Goal: Task Accomplishment & Management: Complete application form

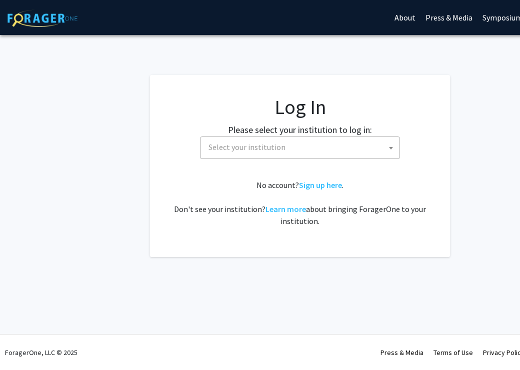
select select
click at [323, 139] on span "Select your institution" at bounding box center [302, 147] width 195 height 21
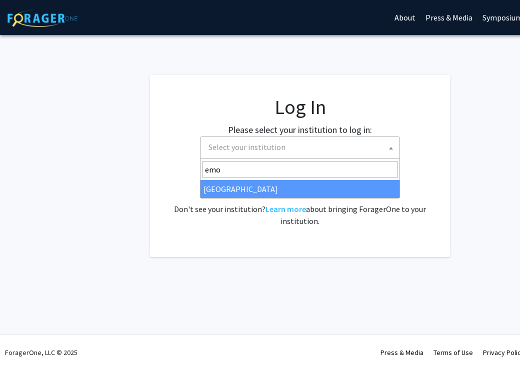
type input "emo"
select select "12"
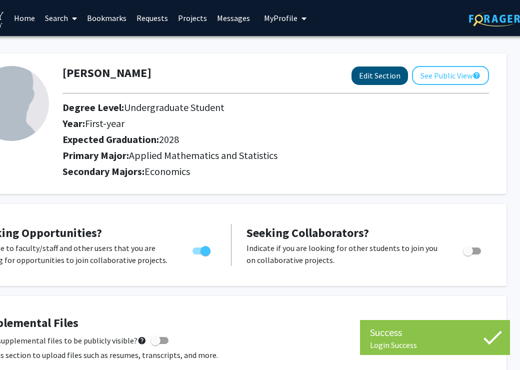
scroll to position [0, 70]
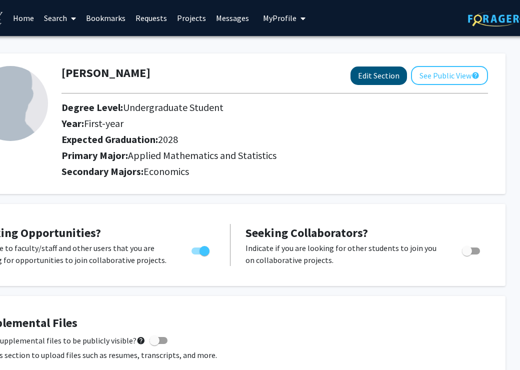
click at [400, 79] on button "Edit Section" at bounding box center [379, 76] width 57 height 19
select select "first-year"
select select "2028"
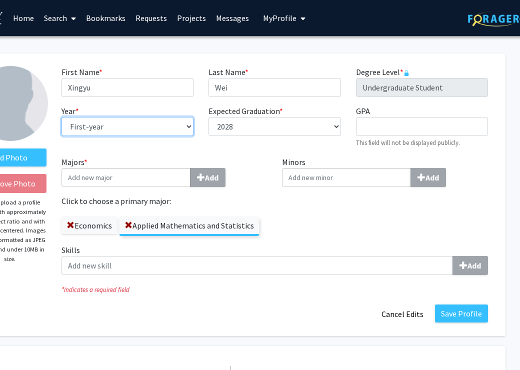
select select "sophomore"
click at [159, 182] on input "Majors * Add" at bounding box center [126, 177] width 129 height 19
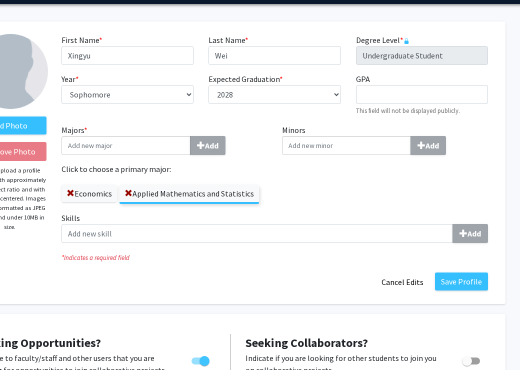
scroll to position [34, 70]
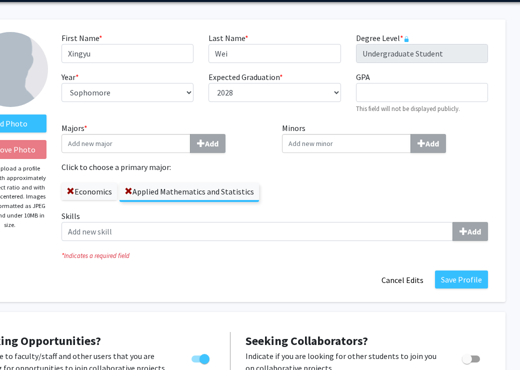
click at [66, 192] on label "Economics" at bounding box center [90, 191] width 56 height 17
click at [0, 0] on input "Economics" at bounding box center [0, 0] width 0 height 0
click at [73, 192] on span at bounding box center [71, 192] width 8 height 8
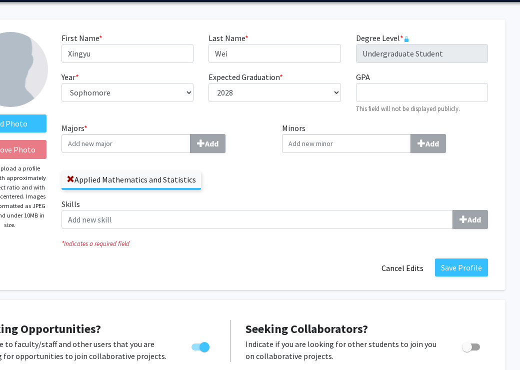
click at [94, 147] on input "Majors * Add" at bounding box center [126, 143] width 129 height 19
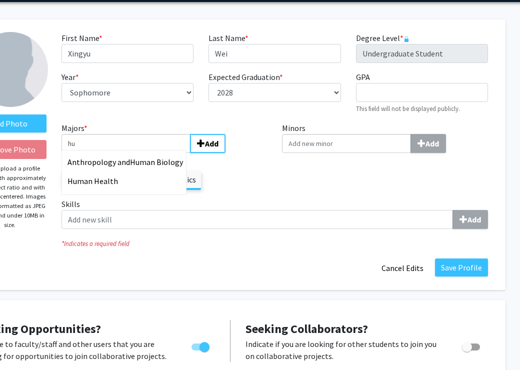
type input "h"
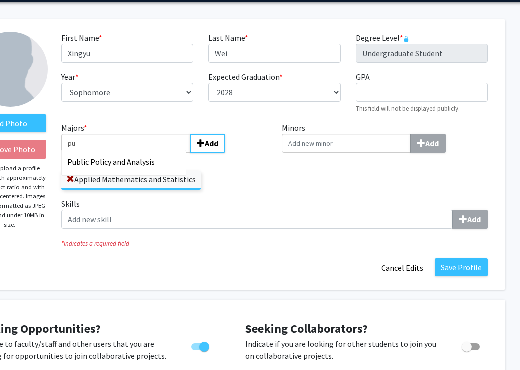
type input "p"
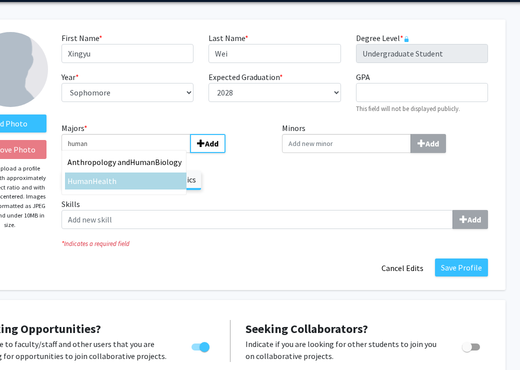
type input "human"
click at [94, 187] on div "Human Health" at bounding box center [126, 181] width 117 height 12
click at [94, 153] on input "human" at bounding box center [126, 143] width 129 height 19
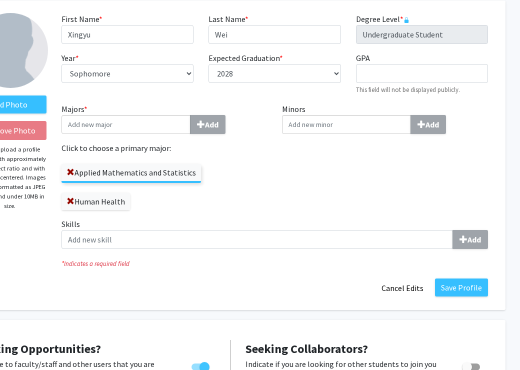
scroll to position [68, 70]
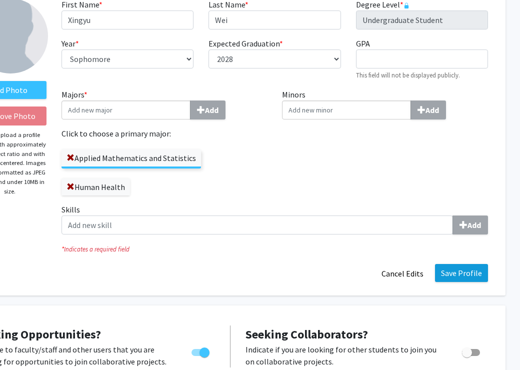
click at [470, 268] on button "Save Profile" at bounding box center [461, 273] width 53 height 18
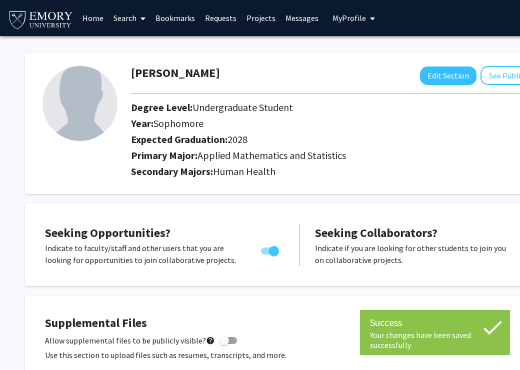
scroll to position [0, 0]
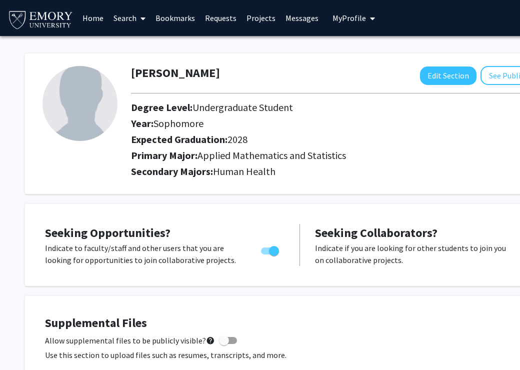
click at [127, 19] on link "Search" at bounding box center [130, 18] width 42 height 35
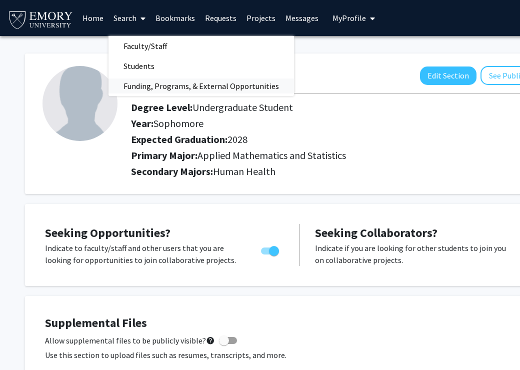
click at [145, 87] on span "Funding, Programs, & External Opportunities" at bounding box center [202, 86] width 186 height 20
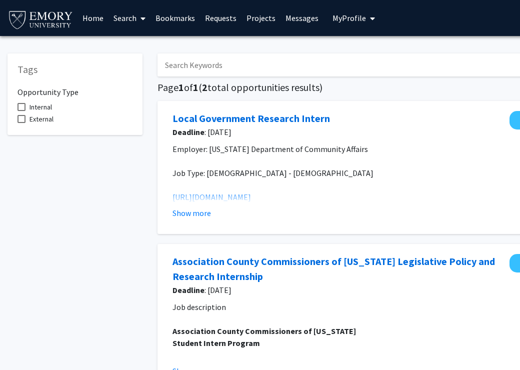
click at [133, 21] on link "Search" at bounding box center [130, 18] width 42 height 35
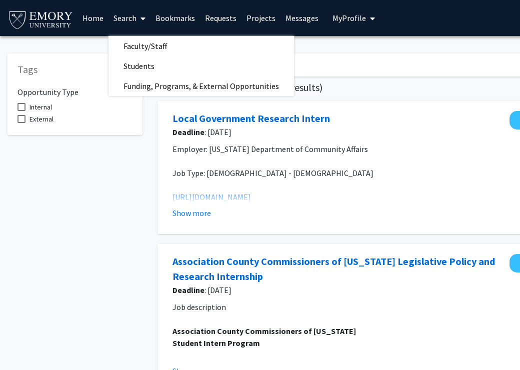
click at [98, 14] on link "Home" at bounding box center [93, 18] width 31 height 35
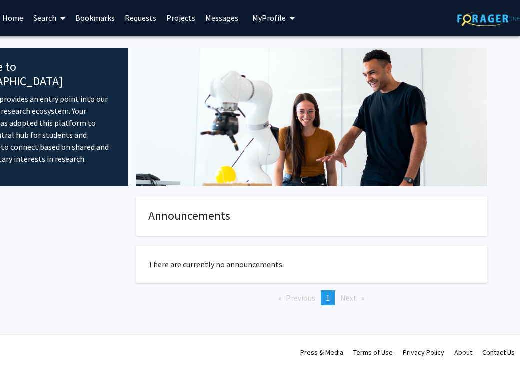
scroll to position [0, 80]
click at [47, 20] on link "Search" at bounding box center [50, 18] width 42 height 35
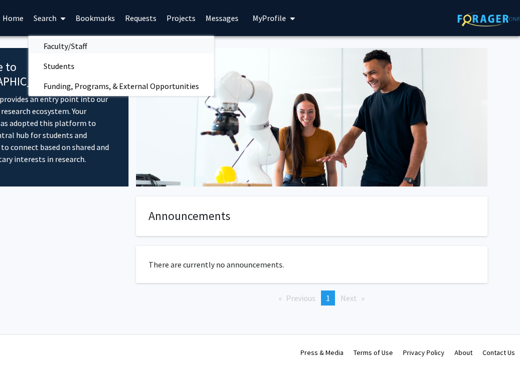
click at [50, 47] on span "Faculty/Staff" at bounding box center [66, 46] width 74 height 20
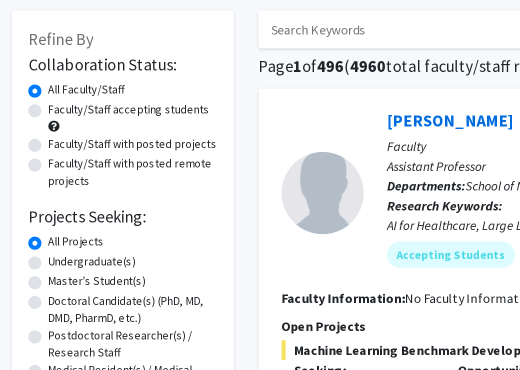
click at [30, 109] on label "Faculty/Staff accepting students" at bounding box center [79, 114] width 98 height 11
click at [30, 109] on input "Faculty/Staff accepting students" at bounding box center [33, 112] width 7 height 7
radio input "true"
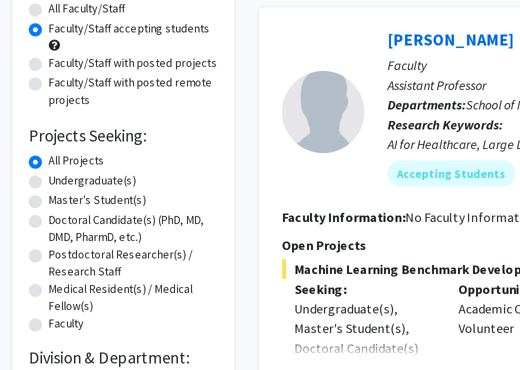
click at [30, 201] on label "Undergraduate(s)" at bounding box center [56, 206] width 53 height 11
click at [30, 201] on input "Undergraduate(s)" at bounding box center [33, 204] width 7 height 7
radio input "true"
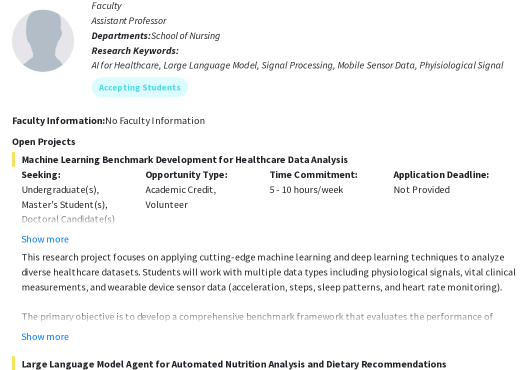
scroll to position [78, 64]
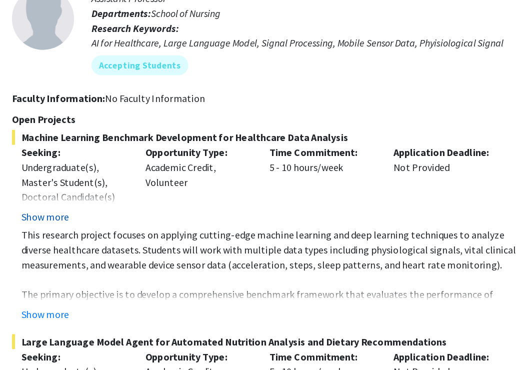
click at [115, 241] on button "Show more" at bounding box center [134, 247] width 39 height 12
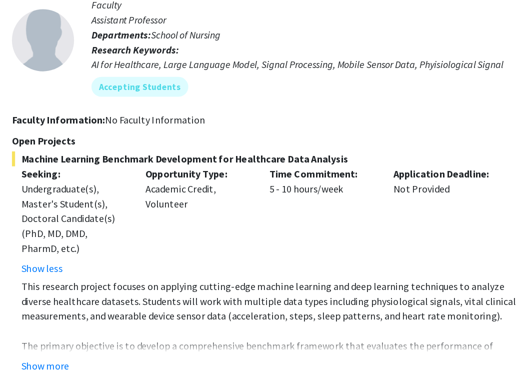
scroll to position [102, 64]
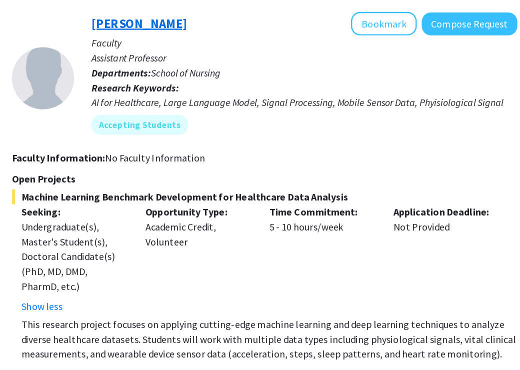
click at [172, 19] on link "Runze Yan" at bounding box center [210, 19] width 77 height 13
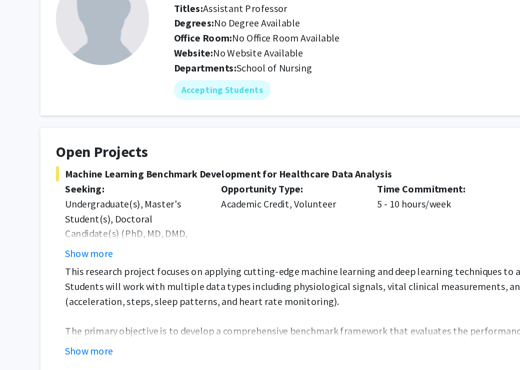
scroll to position [8, 0]
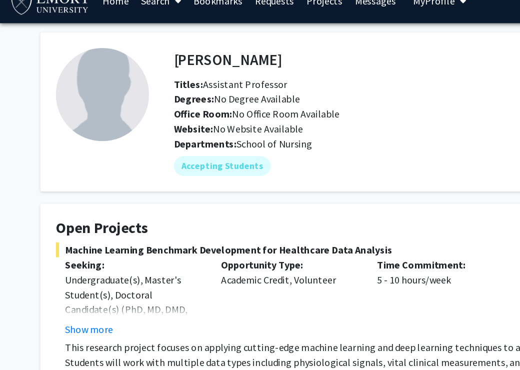
click at [145, 48] on h4 "Runze Yan" at bounding box center [183, 57] width 87 height 19
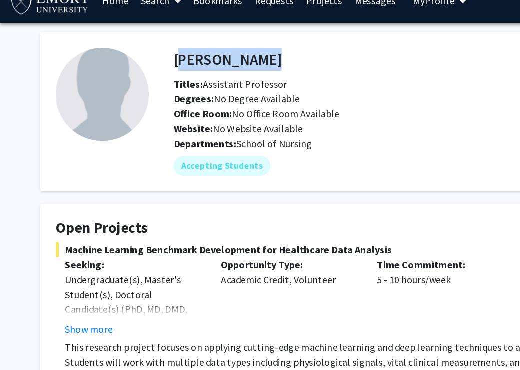
drag, startPoint x: 145, startPoint y: 48, endPoint x: 190, endPoint y: 48, distance: 45.0
click at [190, 48] on h4 "Runze Yan" at bounding box center [183, 57] width 87 height 19
copy h4 "Runze Yan"
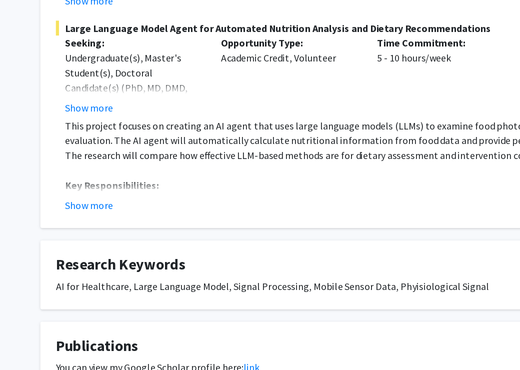
scroll to position [290, 0]
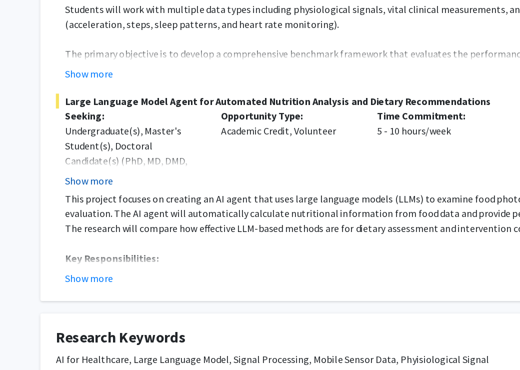
click at [70, 152] on button "Show more" at bounding box center [72, 158] width 39 height 12
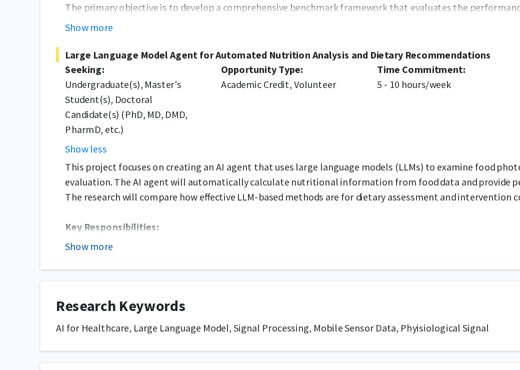
click at [76, 242] on button "Show more" at bounding box center [72, 248] width 39 height 12
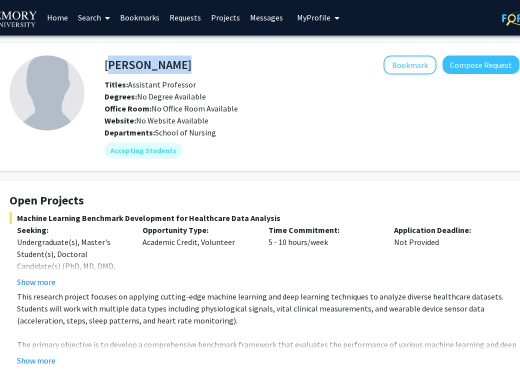
scroll to position [1, 36]
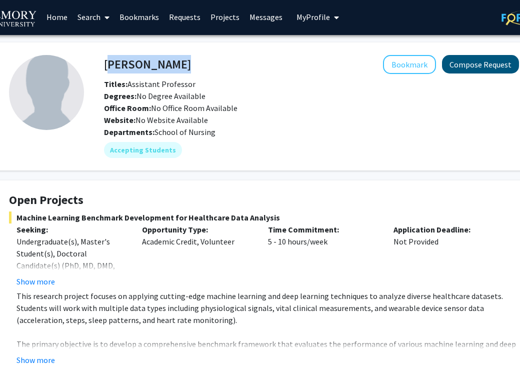
click at [459, 63] on button "Compose Request" at bounding box center [480, 64] width 77 height 19
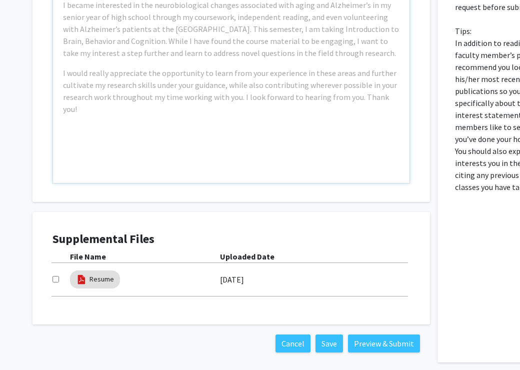
scroll to position [453, 0]
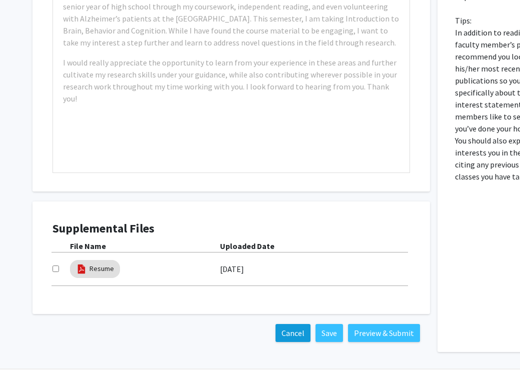
click at [298, 339] on button "Cancel" at bounding box center [293, 333] width 35 height 18
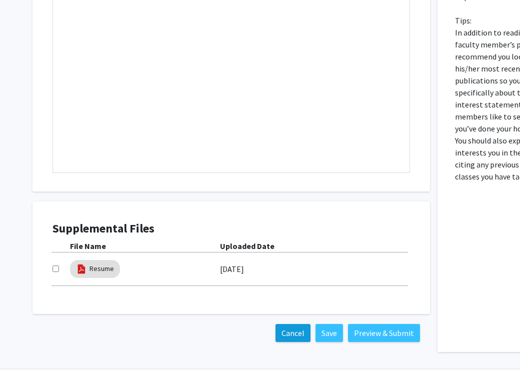
click at [288, 333] on button "Cancel" at bounding box center [293, 333] width 35 height 18
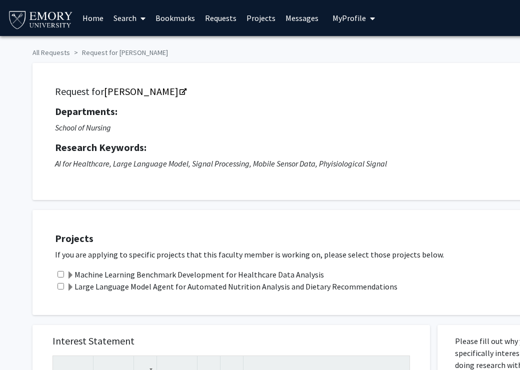
scroll to position [-1, 0]
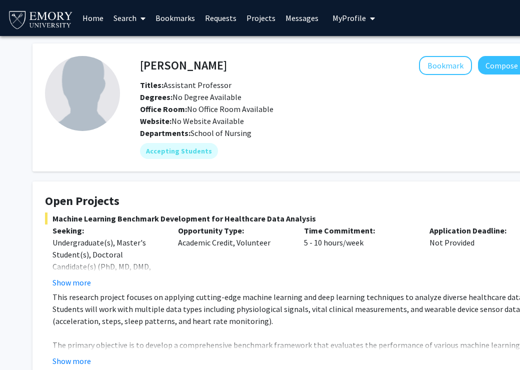
scroll to position [1, 36]
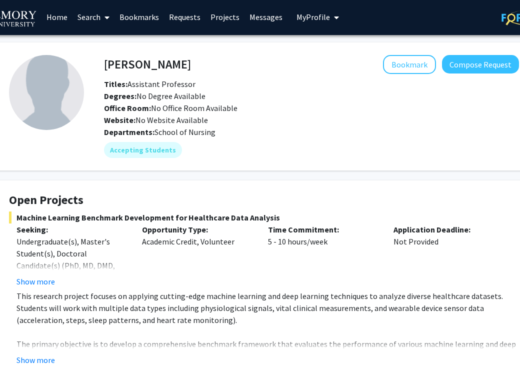
click at [120, 63] on h4 "Runze Yan" at bounding box center [147, 64] width 87 height 19
drag, startPoint x: 120, startPoint y: 63, endPoint x: 153, endPoint y: 63, distance: 33.0
click at [153, 63] on h4 "Runze Yan" at bounding box center [147, 64] width 87 height 19
click at [194, 64] on div "Bookmark Compose Request" at bounding box center [355, 64] width 328 height 19
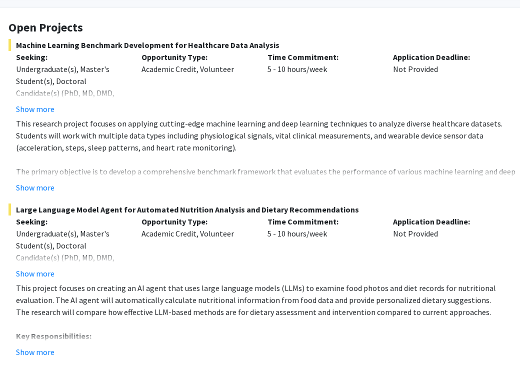
scroll to position [175, 37]
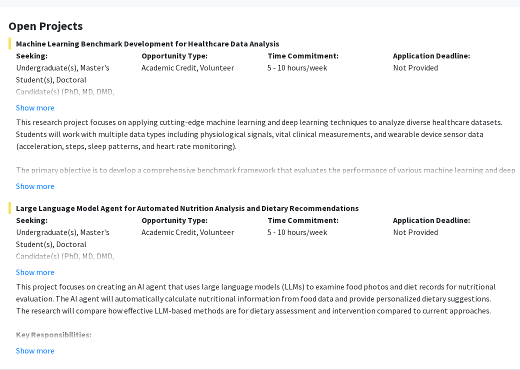
click at [24, 48] on span "Machine Learning Benchmark Development for Healthcare Data Analysis" at bounding box center [264, 44] width 510 height 12
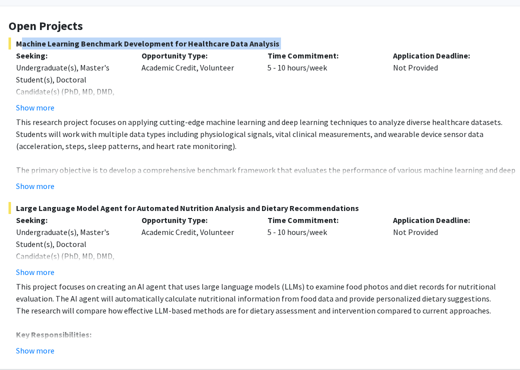
drag, startPoint x: 24, startPoint y: 48, endPoint x: 271, endPoint y: 49, distance: 247.1
click at [271, 49] on span "Machine Learning Benchmark Development for Healthcare Data Analysis" at bounding box center [264, 44] width 510 height 12
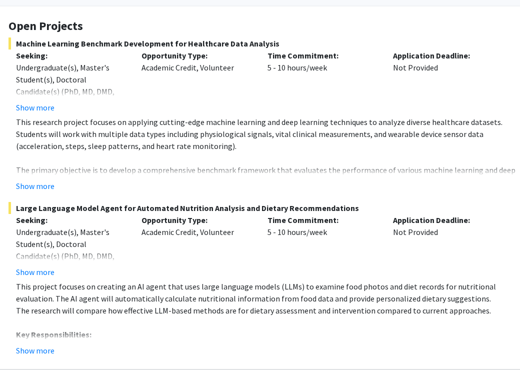
click at [265, 49] on span "Machine Learning Benchmark Development for Healthcare Data Analysis" at bounding box center [264, 44] width 510 height 12
click at [26, 52] on p "Seeking:" at bounding box center [71, 56] width 111 height 12
drag, startPoint x: 26, startPoint y: 52, endPoint x: 222, endPoint y: 43, distance: 196.3
click at [223, 43] on div "Machine Learning Benchmark Development for Healthcare Data Analysis Seeking: Un…" at bounding box center [264, 115] width 510 height 155
click at [222, 43] on span "Machine Learning Benchmark Development for Healthcare Data Analysis" at bounding box center [264, 44] width 510 height 12
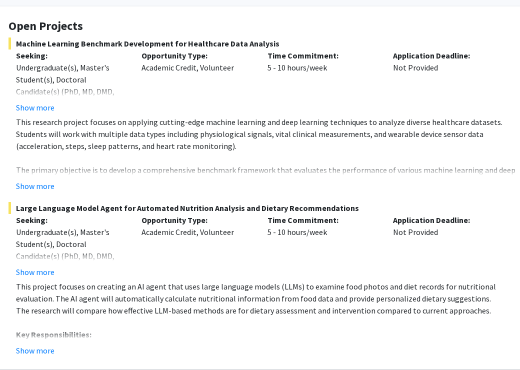
click at [31, 42] on span "Machine Learning Benchmark Development for Healthcare Data Analysis" at bounding box center [264, 44] width 510 height 12
drag, startPoint x: 31, startPoint y: 42, endPoint x: 249, endPoint y: 43, distance: 218.1
click at [249, 43] on span "Machine Learning Benchmark Development for Healthcare Data Analysis" at bounding box center [264, 44] width 510 height 12
copy span "Machine Learning Benchmark Development for Healthcare Data Analysis"
click at [21, 214] on span "Large Language Model Agent for Automated Nutrition Analysis and Dietary Recomme…" at bounding box center [264, 208] width 510 height 12
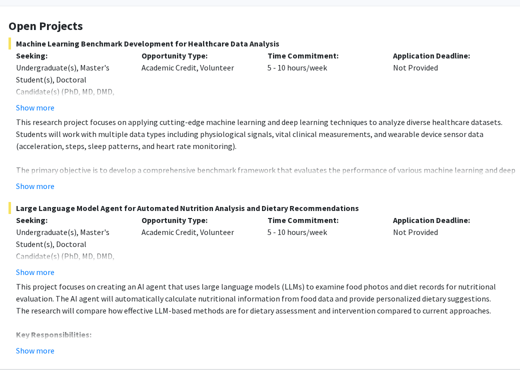
drag, startPoint x: 21, startPoint y: 214, endPoint x: 327, endPoint y: 209, distance: 306.2
click at [327, 209] on span "Large Language Model Agent for Automated Nutrition Analysis and Dietary Recomme…" at bounding box center [264, 208] width 510 height 12
copy span "Large Language Model Agent for Automated Nutrition Analysis and Dietary Recomme…"
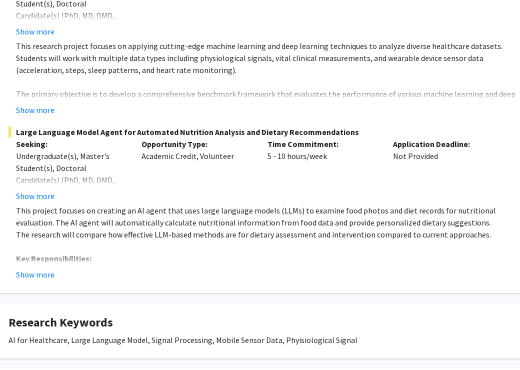
scroll to position [252, 37]
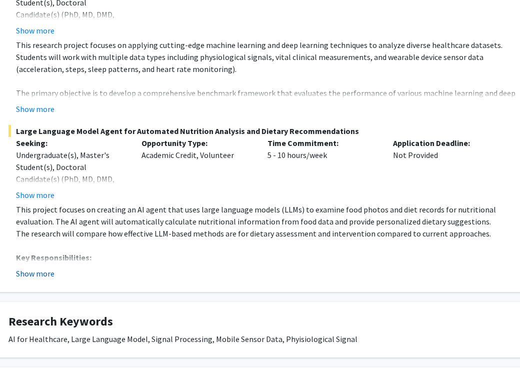
click at [37, 276] on button "Show more" at bounding box center [35, 274] width 39 height 12
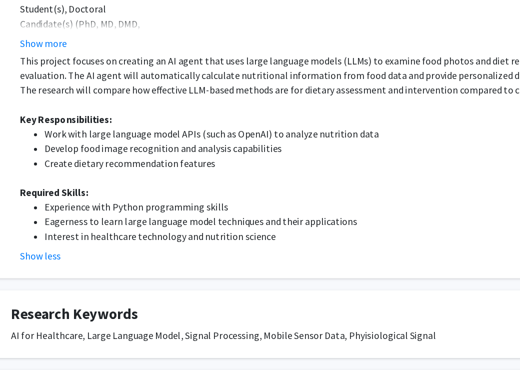
scroll to position [352, 30]
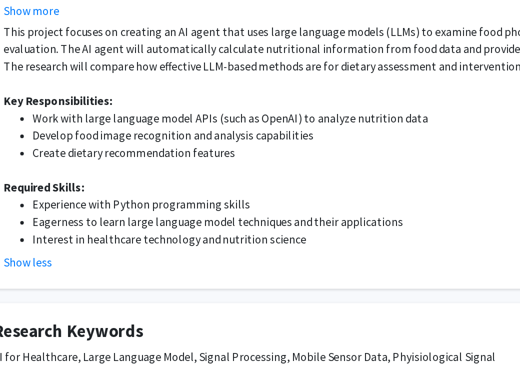
click at [46, 224] on li "Experience with Python programming skills" at bounding box center [284, 230] width 483 height 12
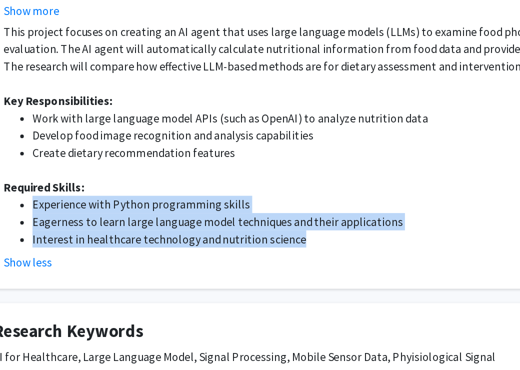
drag, startPoint x: 46, startPoint y: 141, endPoint x: 194, endPoint y: 168, distance: 150.5
click at [194, 224] on ul "Experience with Python programming skills Eagerness to learn large language mod…" at bounding box center [274, 242] width 503 height 36
copy ul "Experience with Python programming skills Eagerness to learn large language mod…"
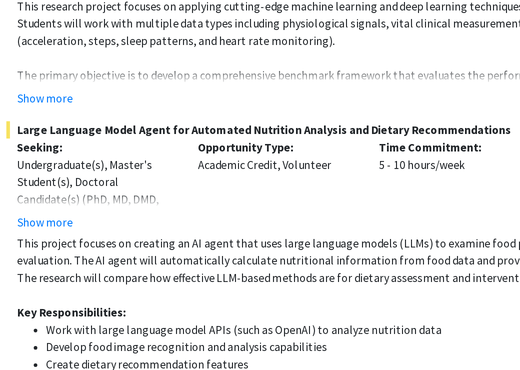
scroll to position [289, 27]
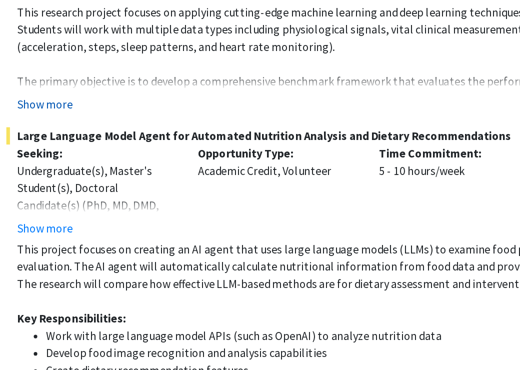
click at [29, 71] on button "Show more" at bounding box center [45, 73] width 39 height 12
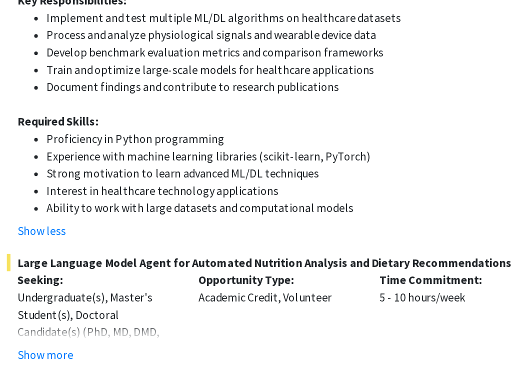
scroll to position [281, 27]
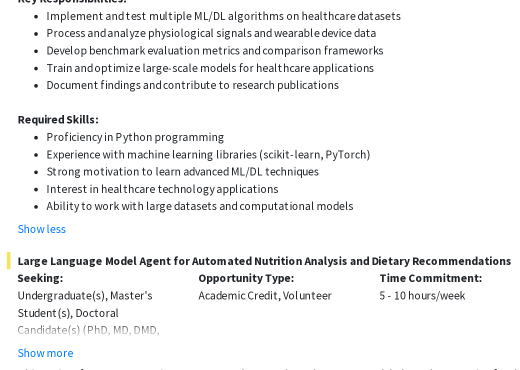
click at [46, 202] on li "Proficiency in Python programming" at bounding box center [287, 208] width 483 height 12
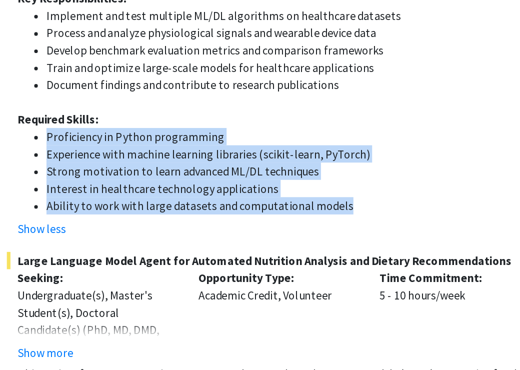
drag, startPoint x: 40, startPoint y: 99, endPoint x: 219, endPoint y: 141, distance: 183.8
click at [219, 202] on ul "Proficiency in Python programming Experience with machine learning libraries (s…" at bounding box center [277, 232] width 503 height 60
copy ul "Proficiency in Python programming Experience with machine learning libraries (s…"
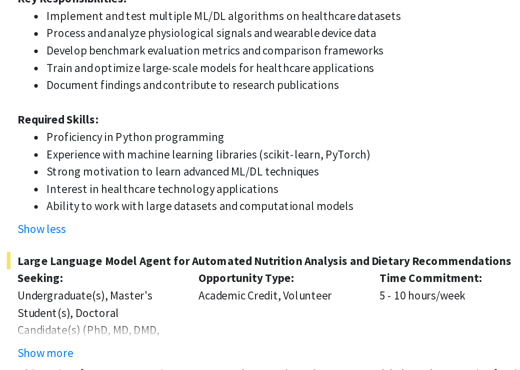
click at [215, 238] on li "Interest in healthcare technology applications" at bounding box center [287, 244] width 483 height 12
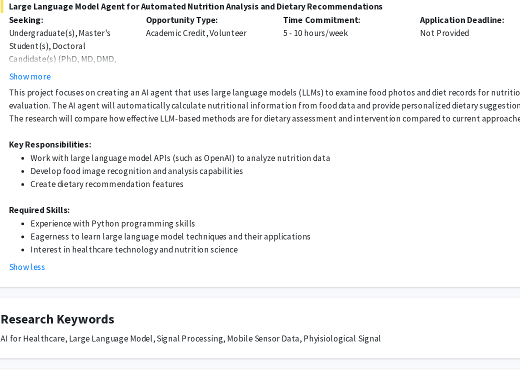
scroll to position [564, 44]
